Goal: Task Accomplishment & Management: Manage account settings

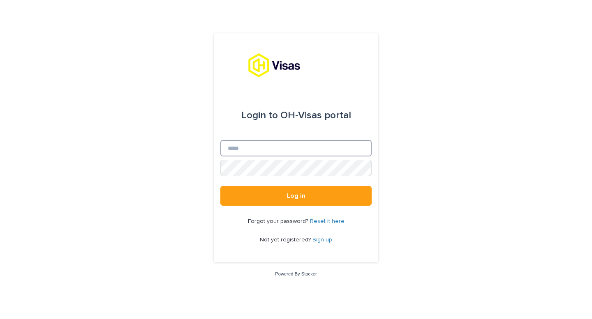
click at [304, 144] on input "Email" at bounding box center [295, 148] width 151 height 16
type input "**********"
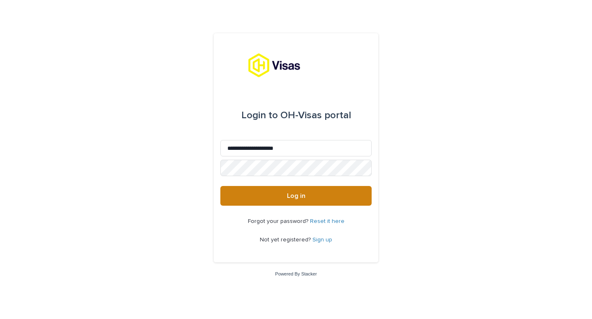
click at [302, 194] on span "Log in" at bounding box center [296, 196] width 18 height 7
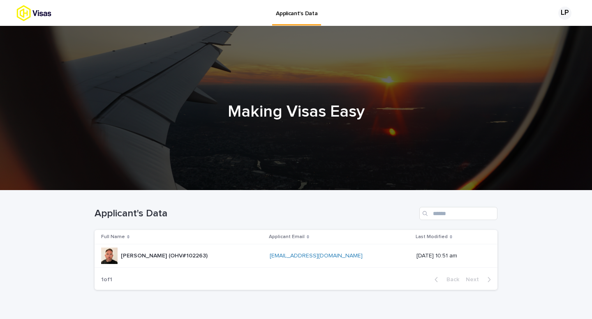
click at [165, 253] on p "[PERSON_NAME] (OHV#102263)" at bounding box center [165, 255] width 88 height 9
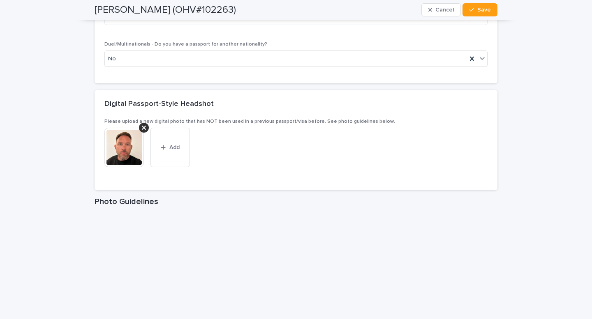
scroll to position [1141, 0]
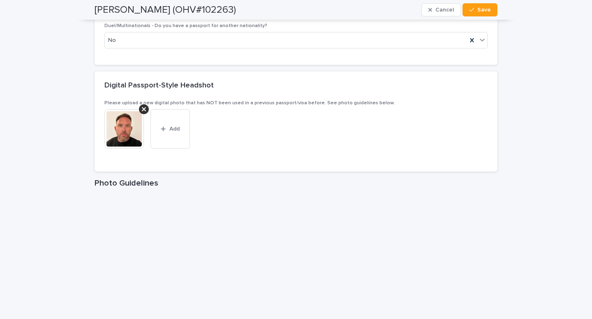
click at [124, 130] on img at bounding box center [123, 128] width 39 height 39
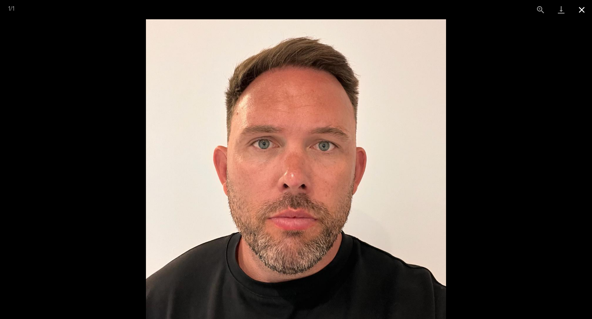
click at [583, 10] on button "Close gallery" at bounding box center [581, 9] width 21 height 19
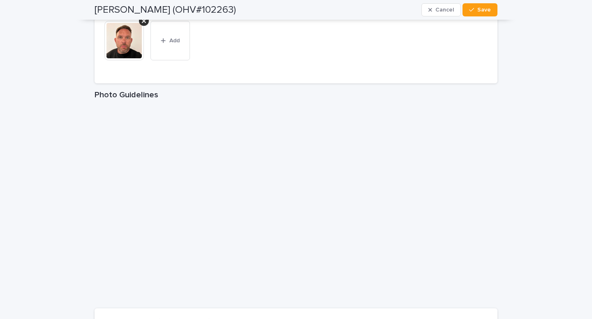
scroll to position [1226, 0]
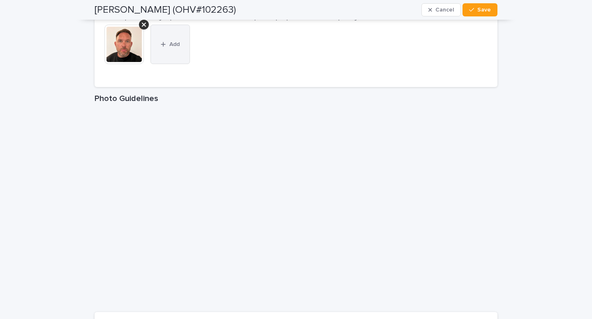
click at [179, 59] on button "Add" at bounding box center [169, 44] width 39 height 39
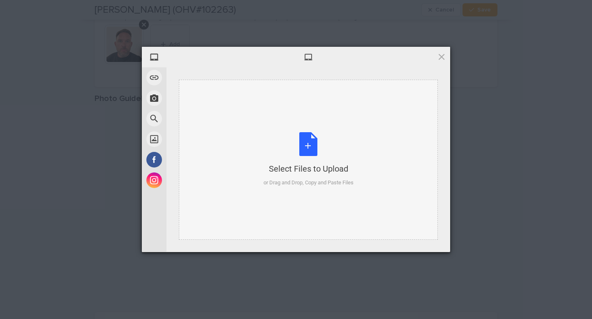
click at [309, 146] on div "Select Files to Upload or Drag and Drop, Copy and Paste Files" at bounding box center [308, 159] width 90 height 55
click at [442, 56] on span at bounding box center [441, 56] width 9 height 9
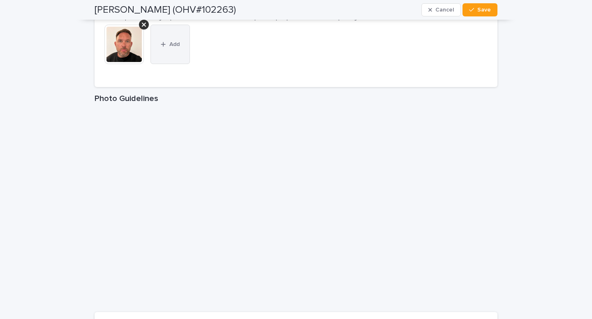
click at [175, 48] on button "Add" at bounding box center [169, 44] width 39 height 39
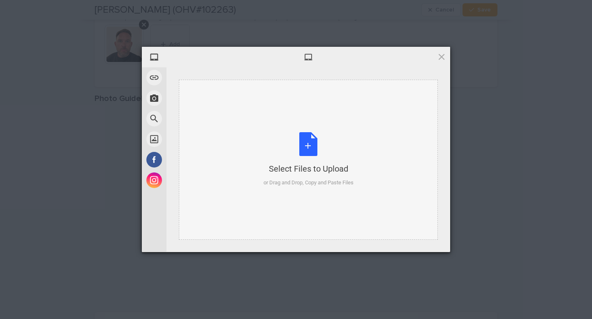
click at [313, 147] on div "Select Files to Upload or Drag and Drop, Copy and Paste Files" at bounding box center [308, 159] width 90 height 55
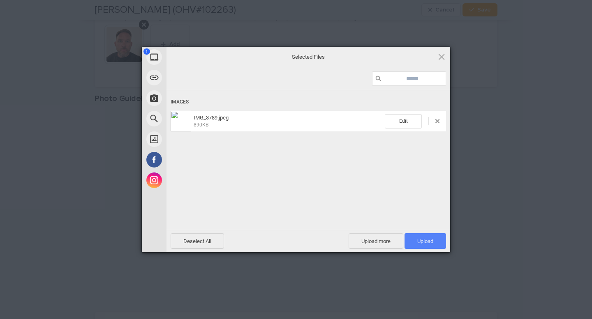
click at [423, 241] on span "Upload 1" at bounding box center [425, 241] width 16 height 6
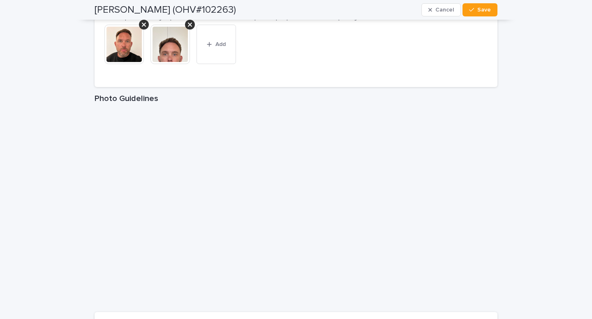
click at [170, 51] on img at bounding box center [169, 44] width 39 height 39
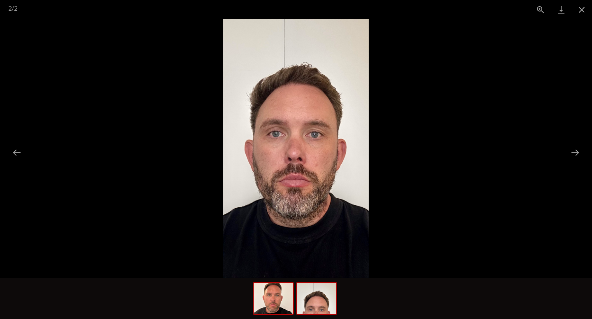
click at [269, 310] on img at bounding box center [272, 298] width 39 height 31
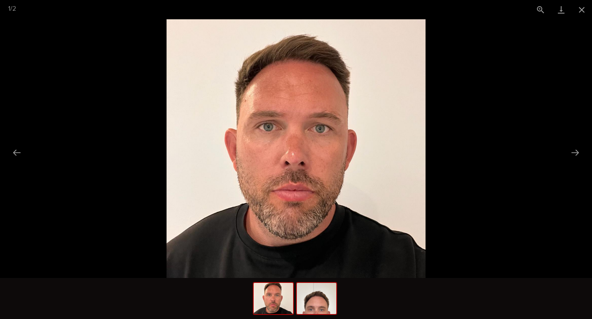
click at [323, 302] on img at bounding box center [316, 298] width 39 height 31
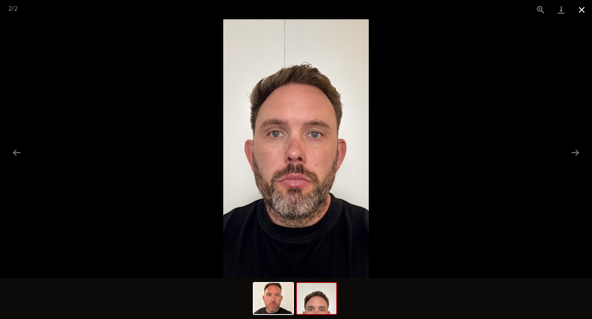
click at [585, 9] on button "Close gallery" at bounding box center [581, 9] width 21 height 19
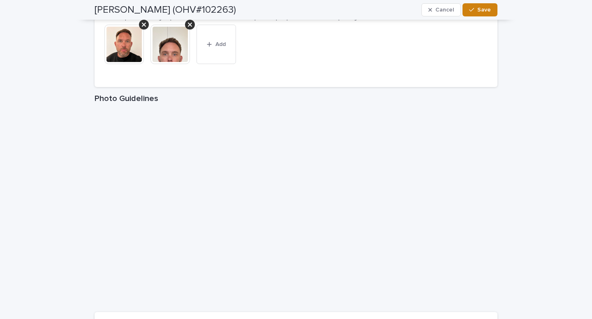
click at [479, 13] on button "Save" at bounding box center [479, 9] width 35 height 13
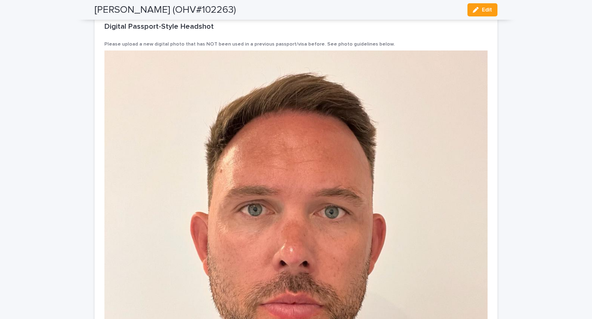
scroll to position [1024, 0]
click at [488, 5] on button "Edit" at bounding box center [482, 9] width 30 height 13
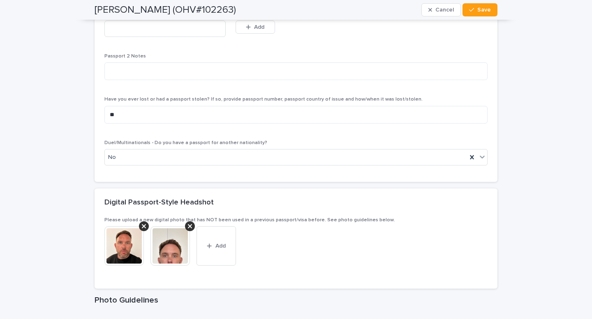
scroll to position [989, 0]
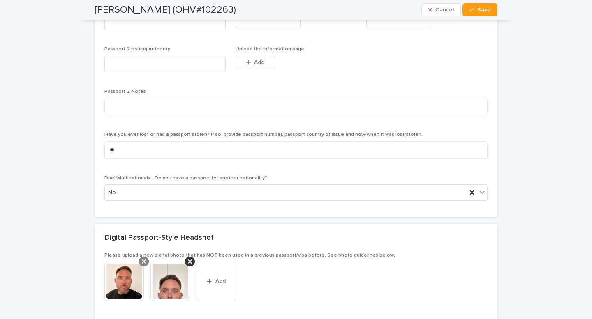
click at [145, 262] on icon at bounding box center [144, 262] width 4 height 4
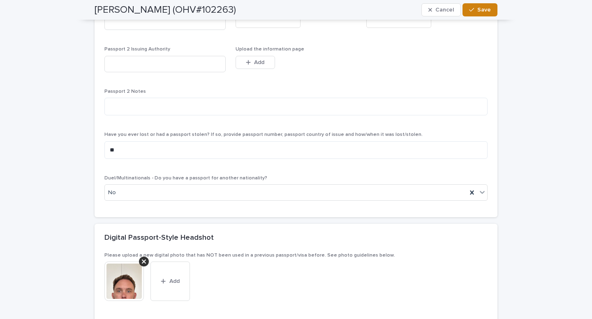
click at [484, 11] on span "Save" at bounding box center [484, 10] width 14 height 6
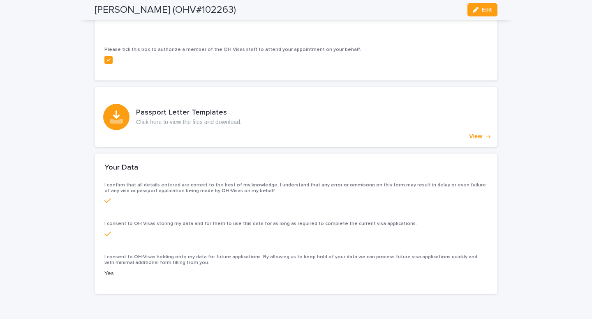
scroll to position [2415, 0]
